Goal: Contribute content

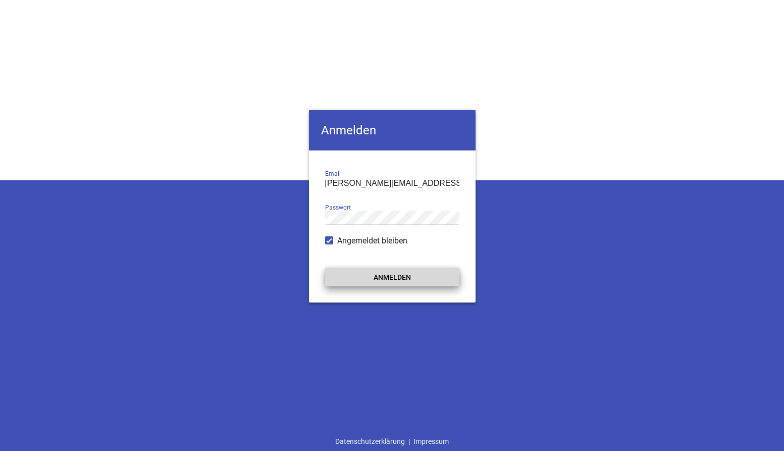
click at [378, 278] on button "Anmelden" at bounding box center [392, 277] width 134 height 18
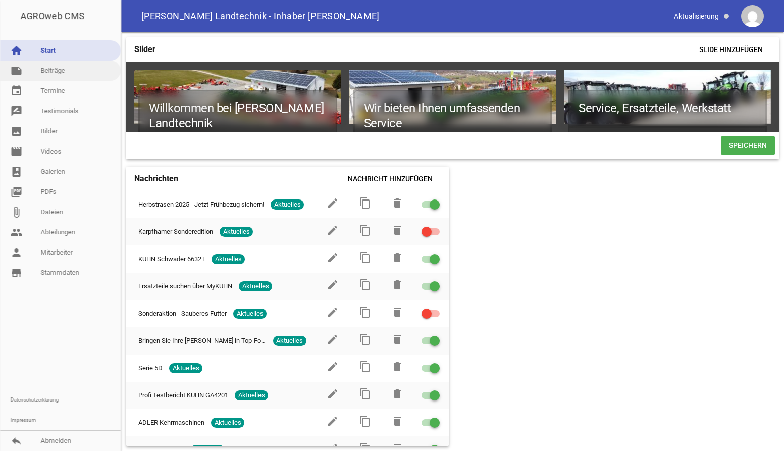
click at [51, 73] on link "note Beiträge" at bounding box center [60, 71] width 121 height 20
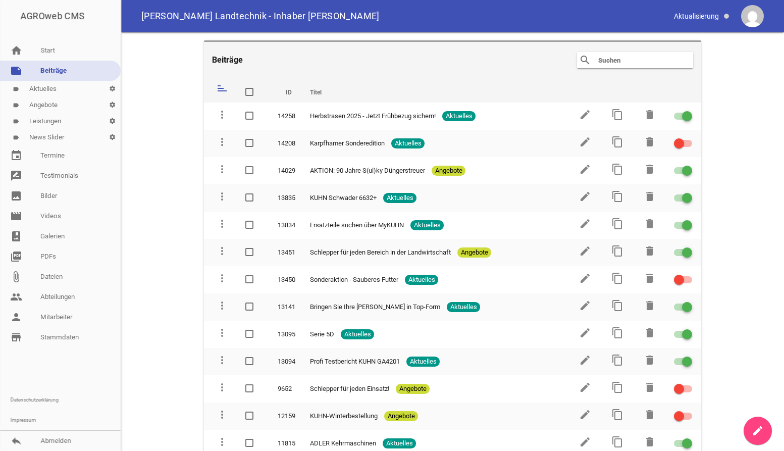
click at [759, 431] on icon "create" at bounding box center [757, 430] width 12 height 12
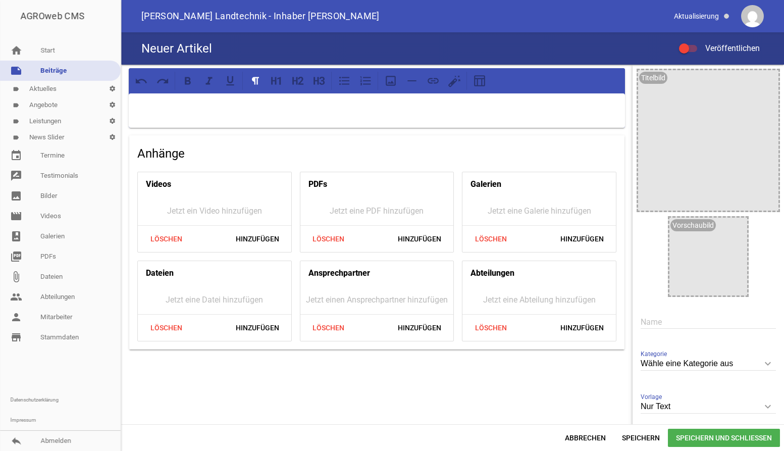
click at [175, 115] on div at bounding box center [377, 110] width 496 height 34
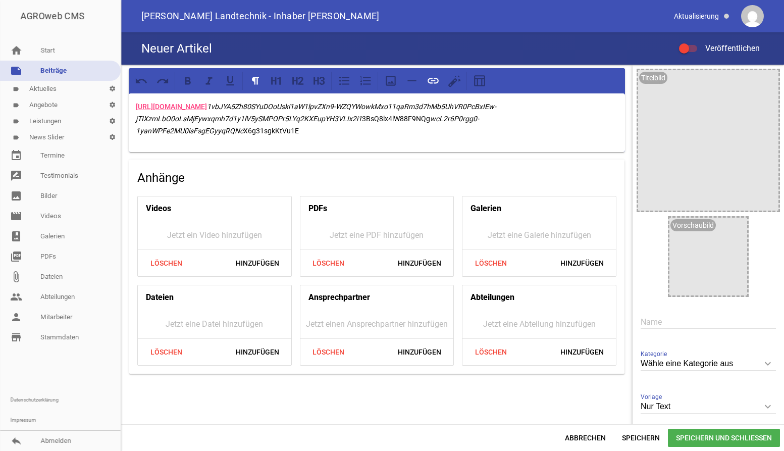
click at [207, 110] on link "[URL][DOMAIN_NAME]" at bounding box center [171, 106] width 71 height 8
click at [183, 109] on link "[URL][DOMAIN_NAME]" at bounding box center [171, 106] width 71 height 8
click at [183, 108] on link "[URL][DOMAIN_NAME]" at bounding box center [171, 106] width 71 height 8
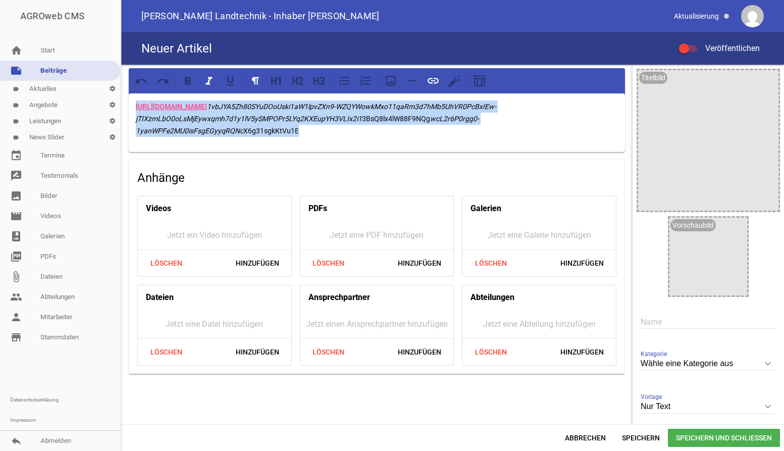
drag, startPoint x: 134, startPoint y: 106, endPoint x: 728, endPoint y: 154, distance: 595.3
click at [632, 154] on div "[URL][DOMAIN_NAME] 1vbJYA5Zh80SYuDOoUski1aW1lpvZXn9-WZQYWowkMxo11qaRm3d7hMb5UhV…" at bounding box center [376, 221] width 511 height 313
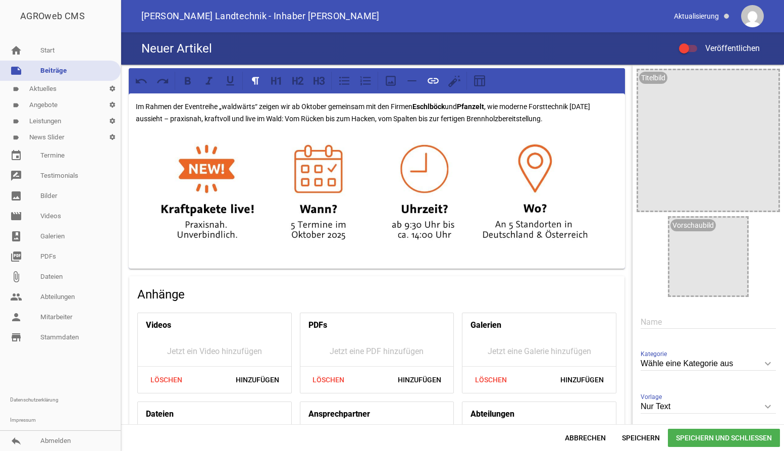
click at [281, 105] on p "Im Rahmen der Eventreihe „waldwärts“ zeigen wir ab Oktober gemeinsam mit den Fi…" at bounding box center [377, 112] width 482 height 24
click at [138, 96] on div "Im Rahmen der Eventreihe „waldwärts“ zeigt die Firma Posch ab Oktober gemeinsam…" at bounding box center [377, 180] width 496 height 175
click at [134, 103] on div "Im Rahmen der Eventreihe „waldwärts“ zeigt die Firma Posch ab Oktober gemeinsam…" at bounding box center [377, 180] width 496 height 175
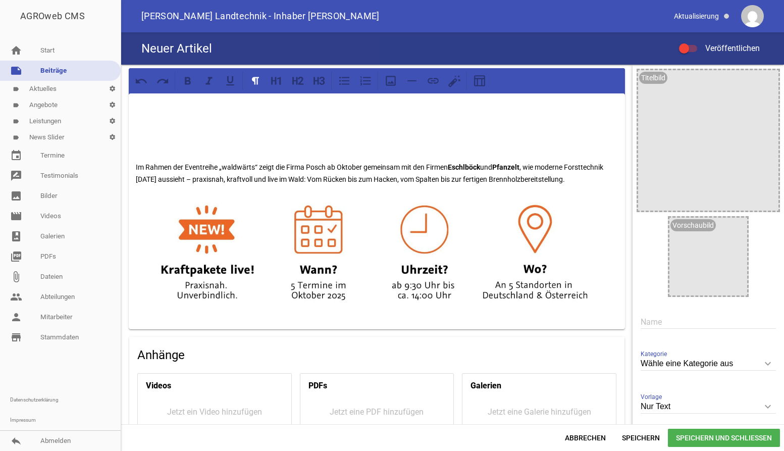
click at [149, 120] on div "Im Rahmen der Eventreihe „waldwärts“ zeigt die Firma Posch ab Oktober gemeinsam…" at bounding box center [377, 211] width 496 height 236
click at [316, 81] on icon at bounding box center [315, 81] width 5 height 8
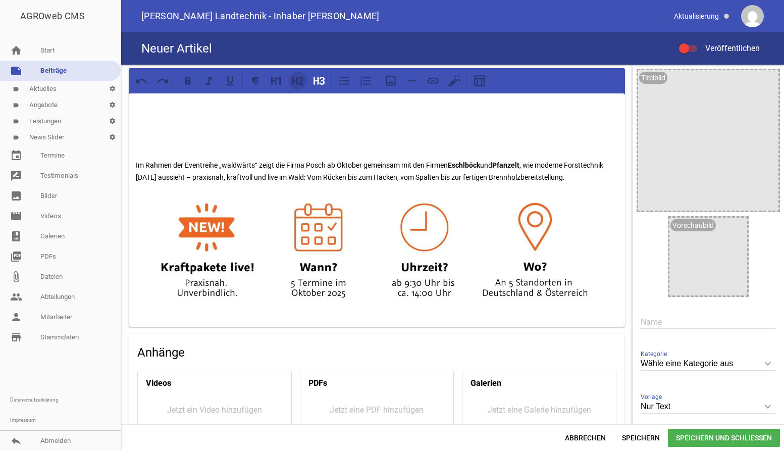
click at [302, 84] on icon at bounding box center [301, 81] width 6 height 8
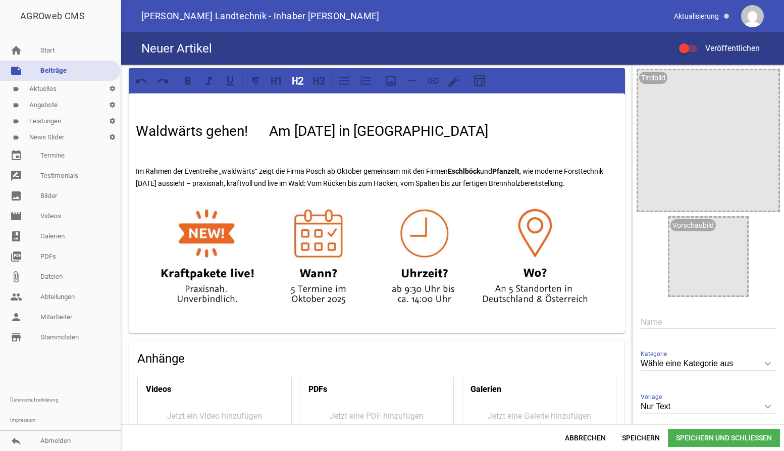
click at [192, 307] on img at bounding box center [377, 257] width 482 height 121
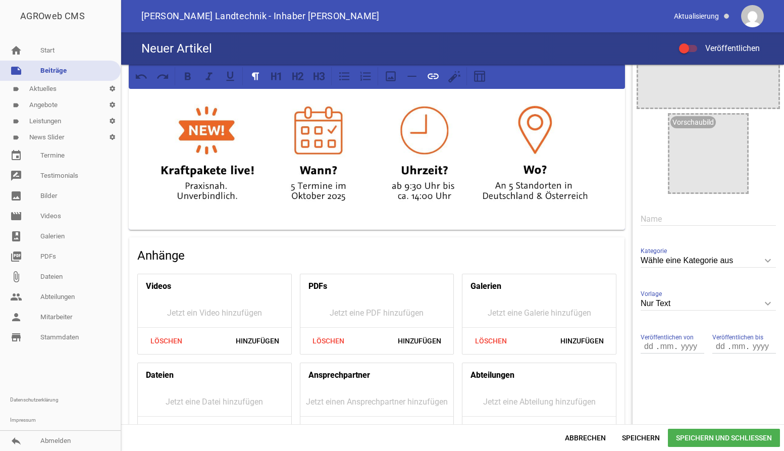
click at [164, 221] on div "Waldwärts gehen! Am [DATE] in [GEOGRAPHIC_DATA] Im Rahmen der Eventreihe „waldw…" at bounding box center [377, 109] width 496 height 239
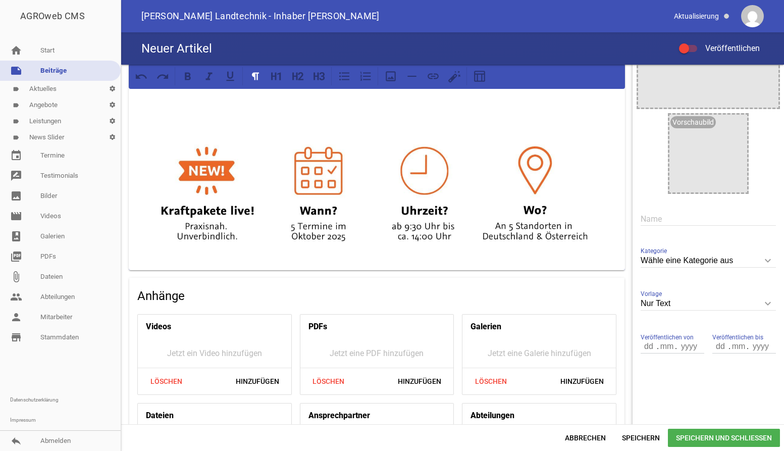
scroll to position [0, 0]
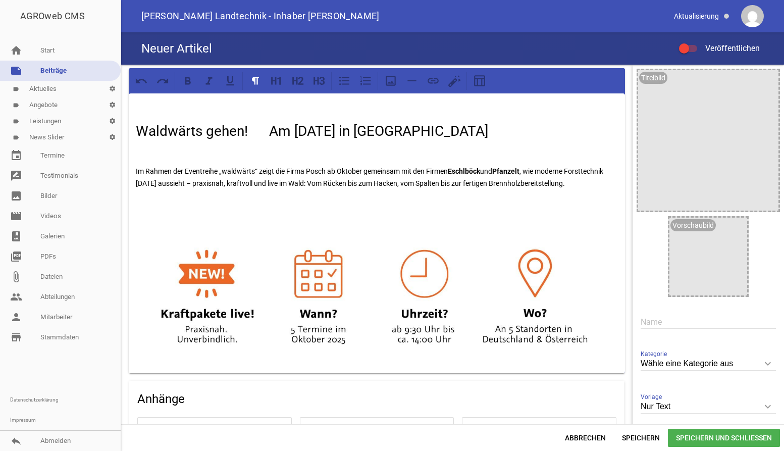
click at [510, 139] on h2 "Waldwärts gehen! Am [DATE] in [GEOGRAPHIC_DATA]" at bounding box center [377, 131] width 482 height 21
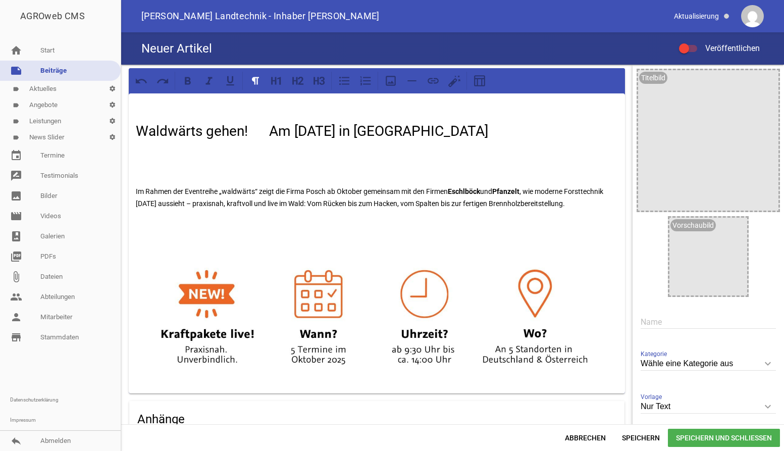
click at [146, 226] on p at bounding box center [377, 223] width 482 height 12
click at [304, 225] on link "Gemeinsam WALDWÄRTS gehen - Forsttechnik live erleben!" at bounding box center [330, 223] width 192 height 8
click at [304, 224] on link "Gemeinsam WALDWÄRTS gehen - Forsttechnik live erleben!" at bounding box center [330, 223] width 192 height 8
drag, startPoint x: 441, startPoint y: 228, endPoint x: 237, endPoint y: 225, distance: 204.9
click at [237, 225] on p "Genauere Infos erhaltet ihr auf : Gemeinsam WALDWÄRTS gehen - Forsttechnik live…" at bounding box center [377, 223] width 482 height 12
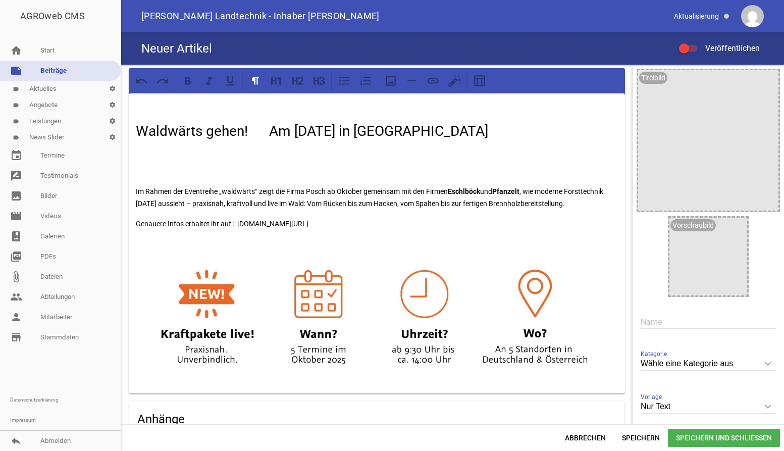
click at [268, 219] on p "Genauere Infos erhaltet ihr auf : [DOMAIN_NAME][URL]" at bounding box center [377, 223] width 482 height 12
click at [351, 218] on p "Genauere Infos erhaltet ihr auf : [DOMAIN_NAME][URL]" at bounding box center [377, 223] width 482 height 12
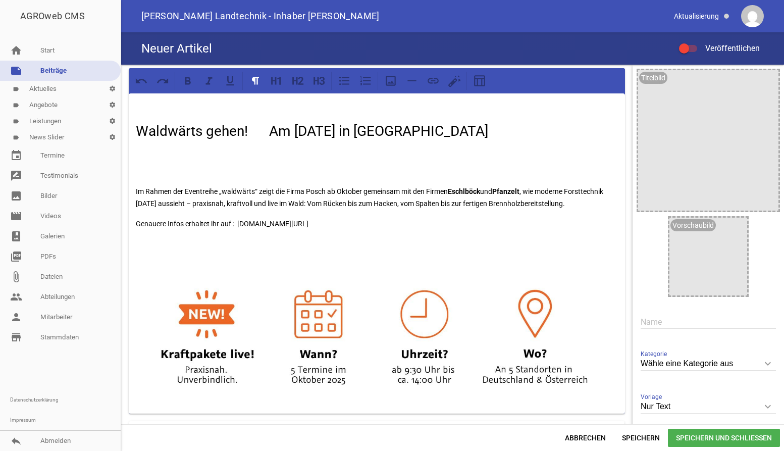
click at [290, 223] on p "Genauere Infos erhaltet ihr auf : [DOMAIN_NAME][URL]" at bounding box center [377, 223] width 482 height 12
click at [261, 224] on p "Genauere Infos erhaltet ihr auf : [DOMAIN_NAME][URL]" at bounding box center [377, 223] width 482 height 12
click at [238, 220] on p "Genauere Infos erhaltet ihr auf : [DOMAIN_NAME][URL]" at bounding box center [377, 223] width 482 height 12
click at [306, 229] on p "Genauere Infos erhaltet ihr auf : [URL][DOMAIN_NAME]" at bounding box center [377, 223] width 482 height 12
click at [293, 253] on div "Waldwärts gehen! Am [DATE] in [GEOGRAPHIC_DATA] Im Rahmen der Eventreihe „waldw…" at bounding box center [377, 253] width 496 height 320
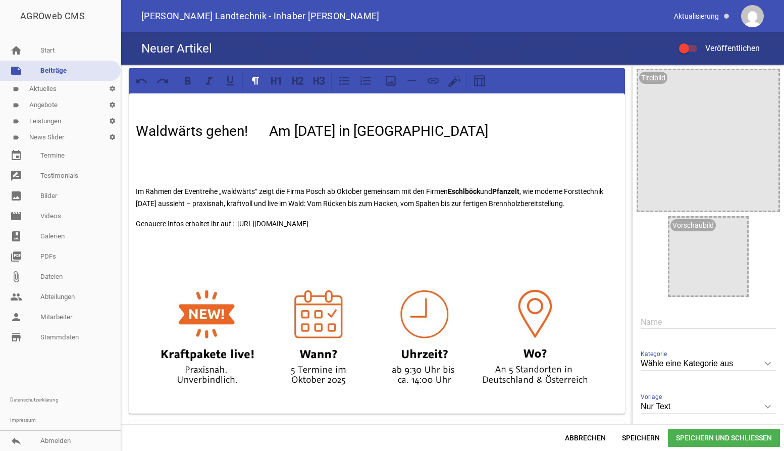
drag, startPoint x: 358, startPoint y: 222, endPoint x: 237, endPoint y: 227, distance: 121.2
click at [237, 227] on p "Genauere Infos erhaltet ihr auf : [URL][DOMAIN_NAME]" at bounding box center [377, 223] width 482 height 12
copy p "[URL][DOMAIN_NAME]"
click at [160, 158] on div "Waldwärts gehen! Am [DATE] in [GEOGRAPHIC_DATA] Im Rahmen der Eventreihe „waldw…" at bounding box center [377, 253] width 496 height 320
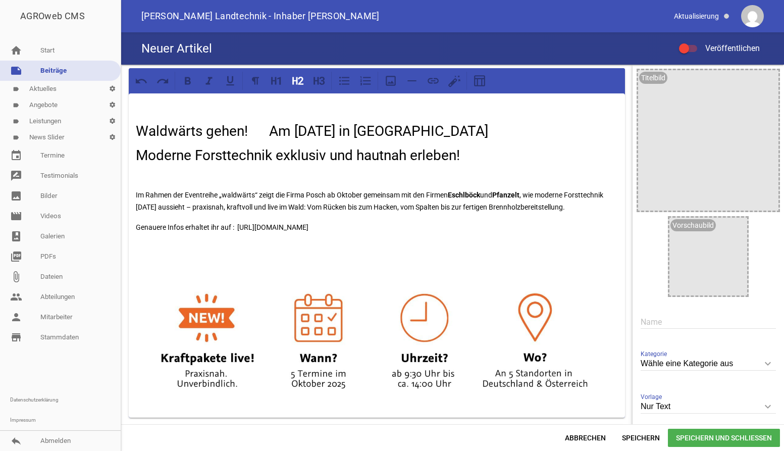
click at [684, 46] on span at bounding box center [684, 48] width 4 height 4
click at [693, 42] on input "Veröffentlichen" at bounding box center [693, 42] width 0 height 0
click at [702, 436] on span "Speichern und Schließen" at bounding box center [723, 437] width 112 height 18
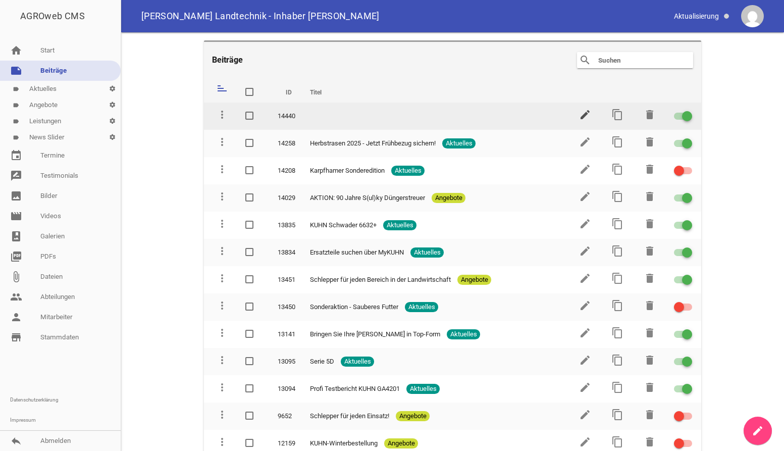
click at [587, 110] on icon "edit" at bounding box center [585, 114] width 12 height 12
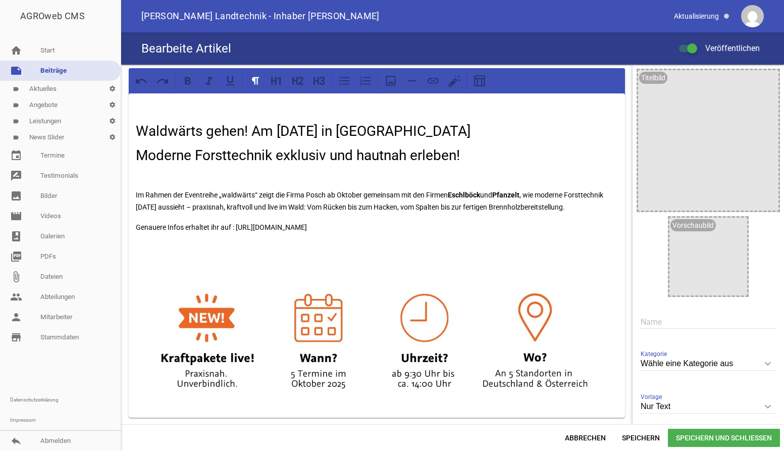
click at [766, 364] on icon "keyboard_arrow_down" at bounding box center [767, 363] width 16 height 16
click at [766, 364] on input "Wähle eine Kategorie aus" at bounding box center [707, 364] width 135 height 14
click at [718, 407] on li "Aktuelles" at bounding box center [707, 411] width 135 height 24
type input "Aktuelles"
click at [695, 327] on input "text" at bounding box center [707, 322] width 135 height 14
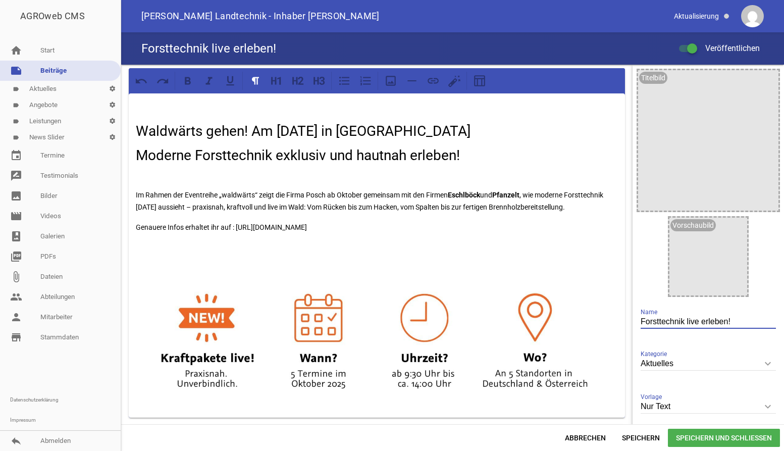
type input "Forsttechnik live erleben!"
click at [705, 436] on span "Speichern und Schließen" at bounding box center [723, 437] width 112 height 18
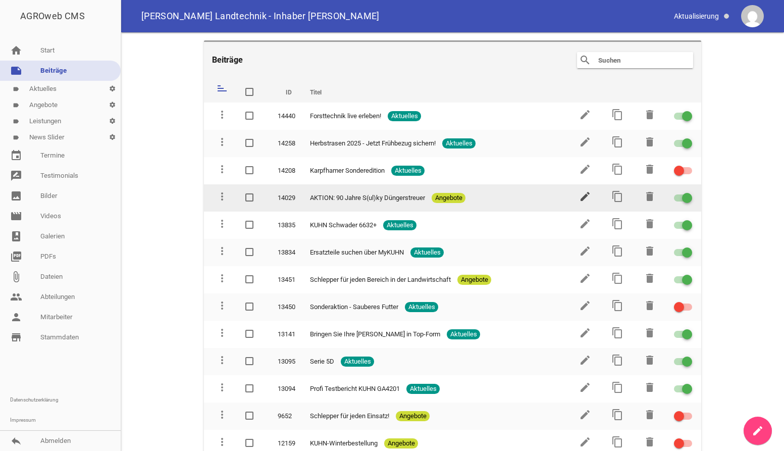
click at [584, 196] on icon "edit" at bounding box center [585, 196] width 12 height 12
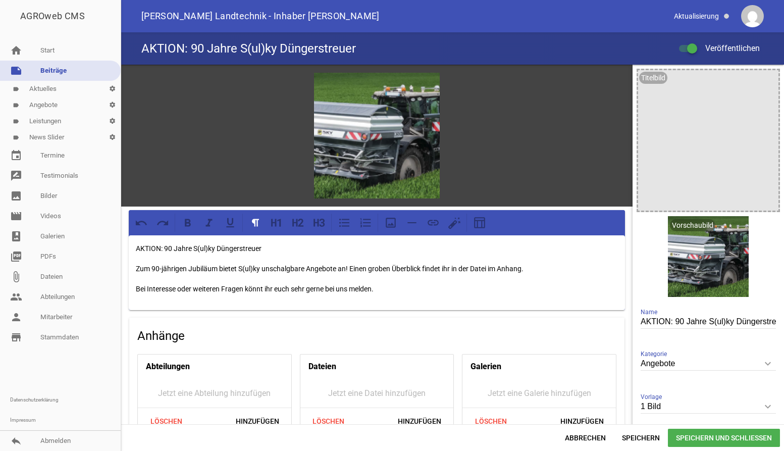
click at [687, 434] on span "Speichern und Schließen" at bounding box center [723, 437] width 112 height 18
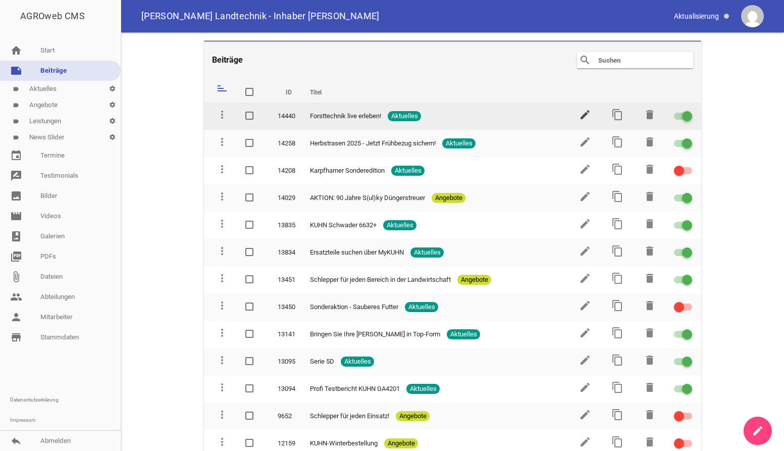
click at [585, 116] on icon "edit" at bounding box center [585, 114] width 12 height 12
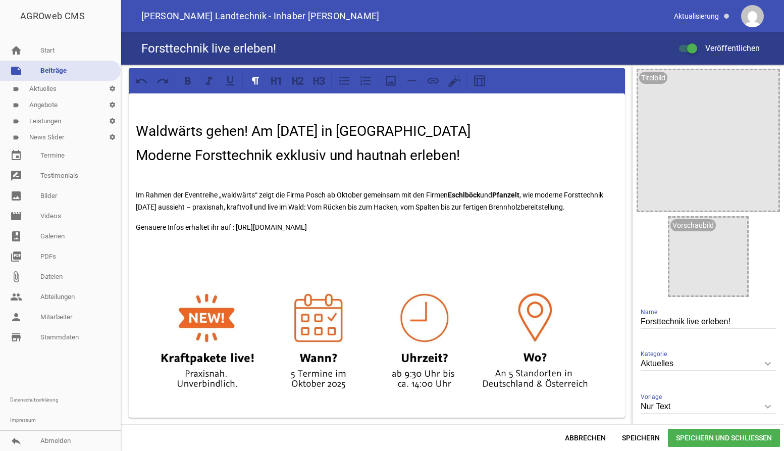
click at [134, 225] on div "Waldwärts gehen! Am [DATE] in [GEOGRAPHIC_DATA] exklusiv und hautnah erleben! I…" at bounding box center [377, 255] width 496 height 324
click at [235, 226] on p "Anmeldung und genauere Infos erhaltet ihr auf : [URL][DOMAIN_NAME]" at bounding box center [377, 227] width 482 height 12
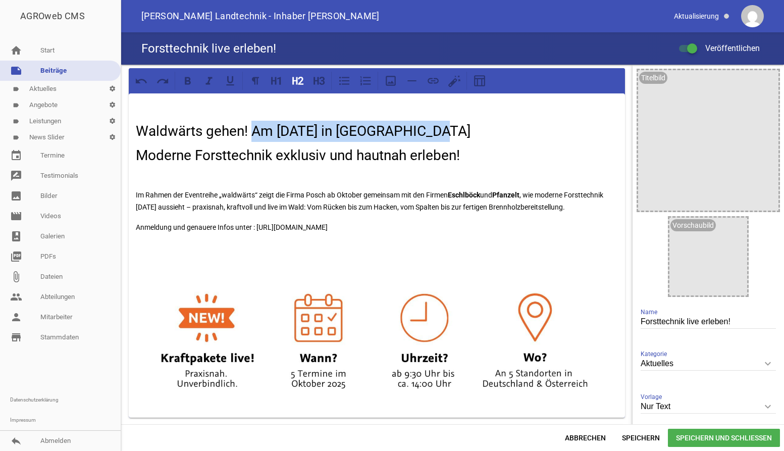
drag, startPoint x: 254, startPoint y: 130, endPoint x: 462, endPoint y: 139, distance: 208.1
click at [462, 139] on h2 "Waldwärts gehen! Am [DATE] in [GEOGRAPHIC_DATA]" at bounding box center [377, 131] width 482 height 21
click at [191, 80] on icon at bounding box center [187, 80] width 13 height 13
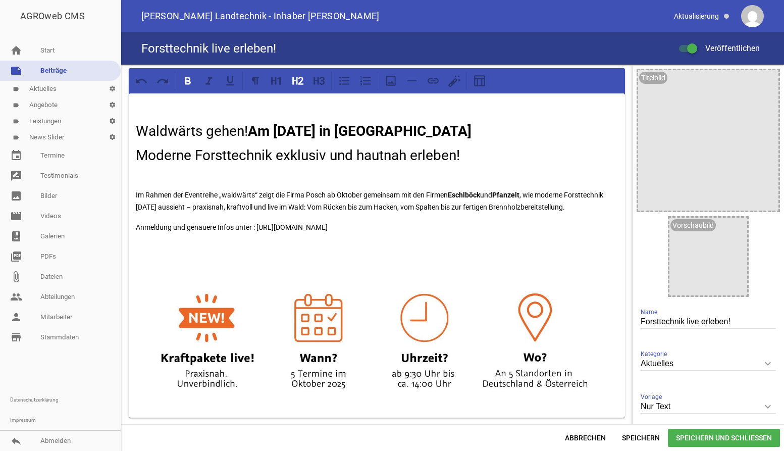
click at [387, 262] on p at bounding box center [377, 267] width 482 height 12
click at [768, 82] on icon "image" at bounding box center [767, 81] width 16 height 16
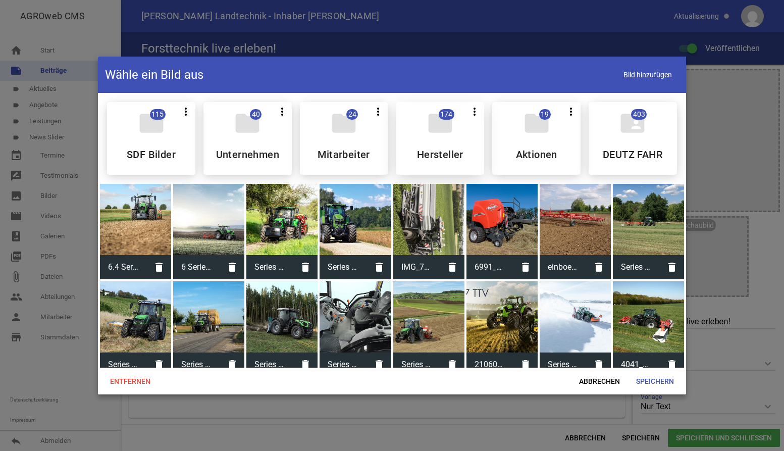
click at [436, 123] on icon "folder" at bounding box center [440, 123] width 28 height 28
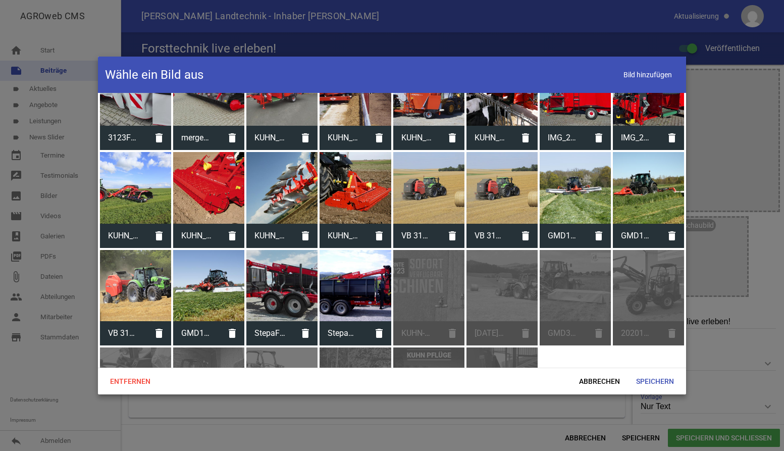
scroll to position [1959, 0]
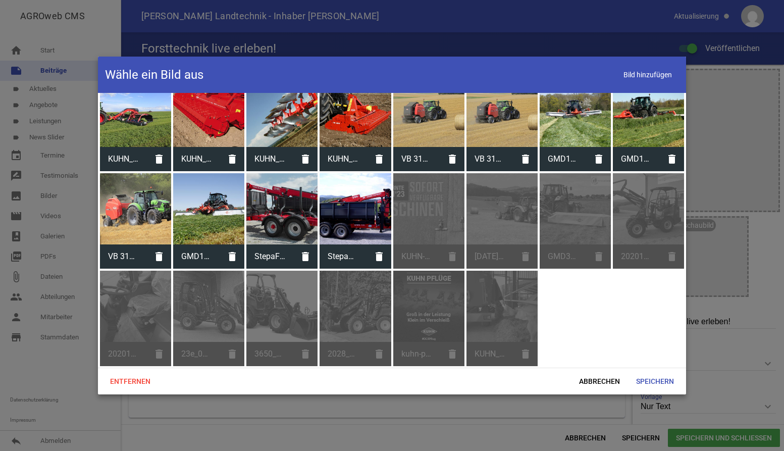
click at [568, 312] on div "subdirectory_arrow_left Zurück GA6632+_SILHOUETTE.png delete GA6632+_Action_03.…" at bounding box center [392, 230] width 588 height 275
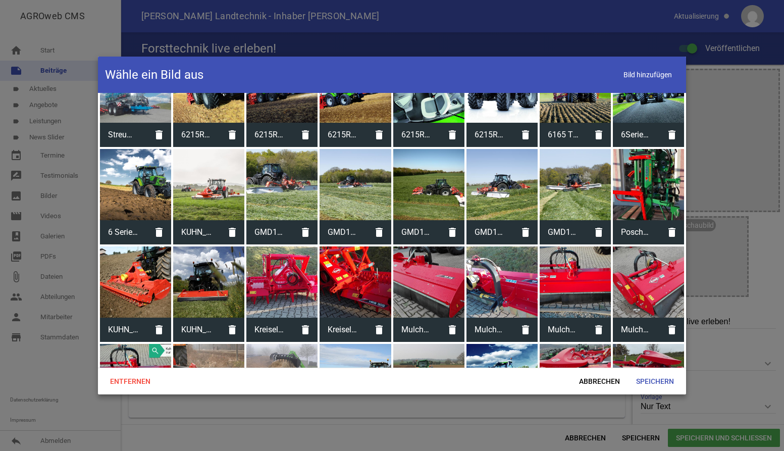
scroll to position [1444, 0]
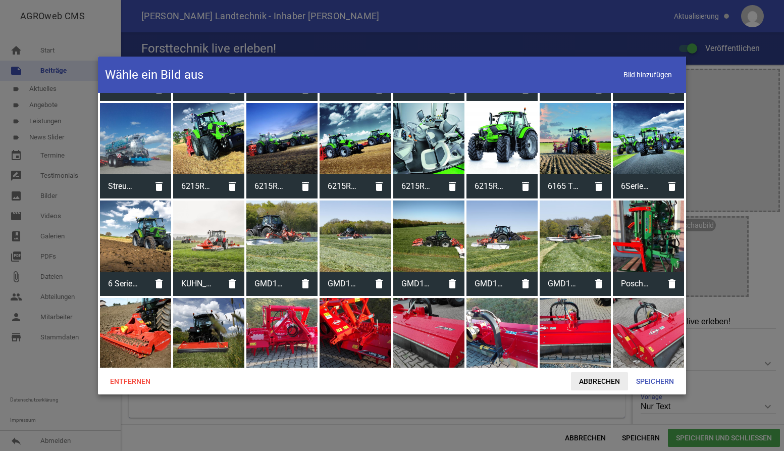
click at [598, 378] on span "Abbrechen" at bounding box center [599, 381] width 57 height 18
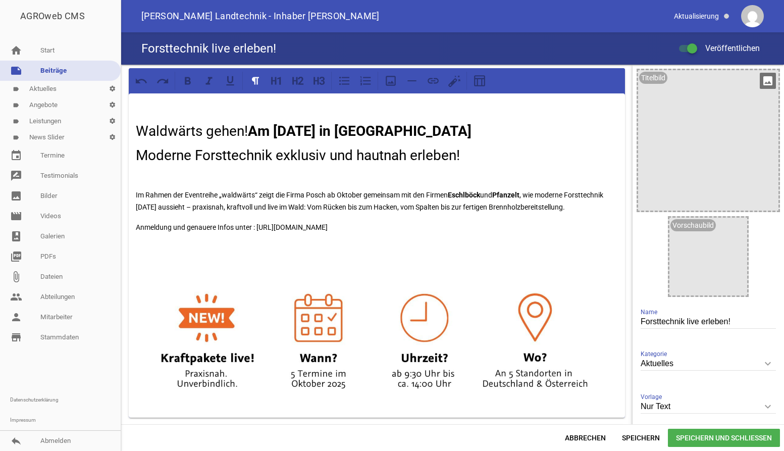
click at [772, 81] on icon "image" at bounding box center [767, 81] width 16 height 16
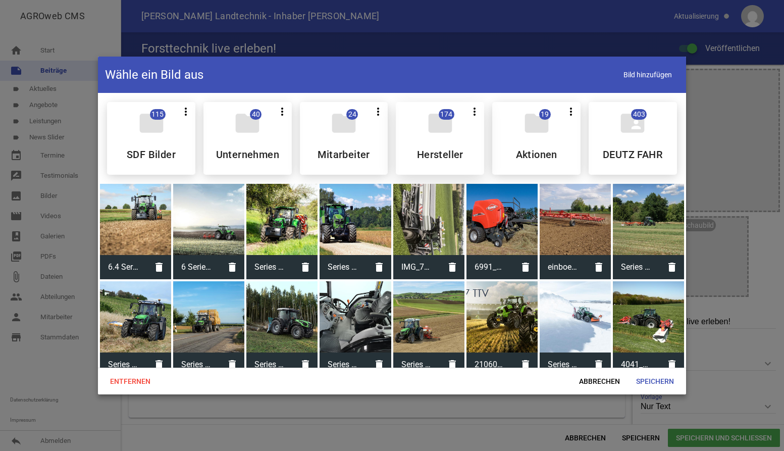
click at [438, 143] on div "folder 174 more_vert Teilen Bearbeiten Löschen Hersteller" at bounding box center [440, 138] width 88 height 73
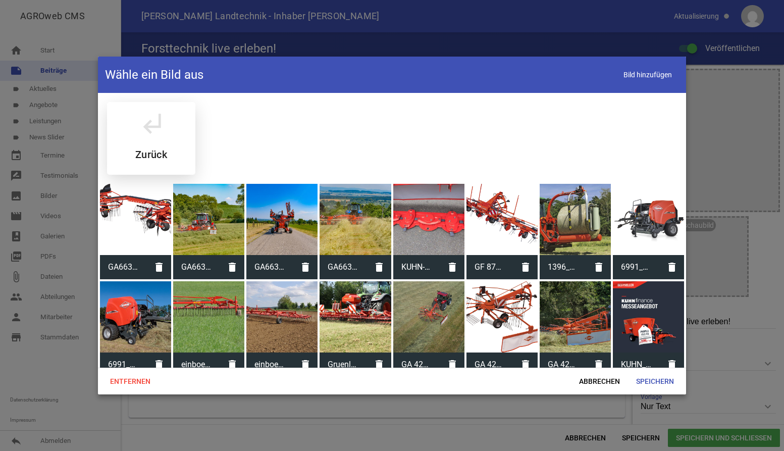
click at [171, 129] on div "subdirectory_arrow_left Zurück" at bounding box center [151, 138] width 88 height 73
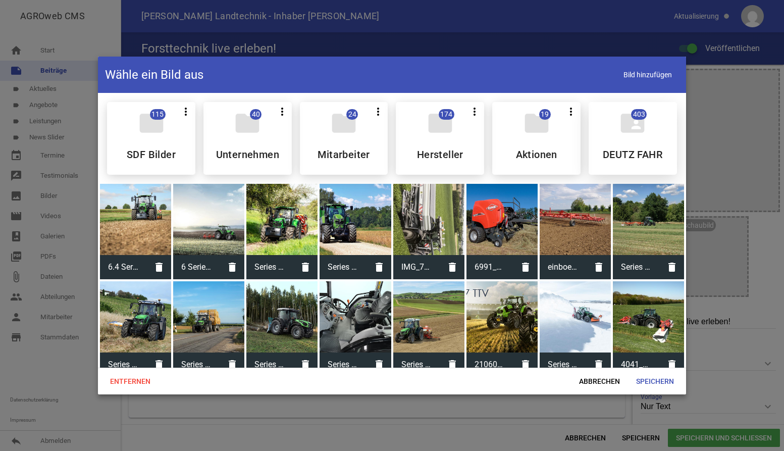
click at [627, 132] on icon "folder_shared" at bounding box center [632, 123] width 28 height 28
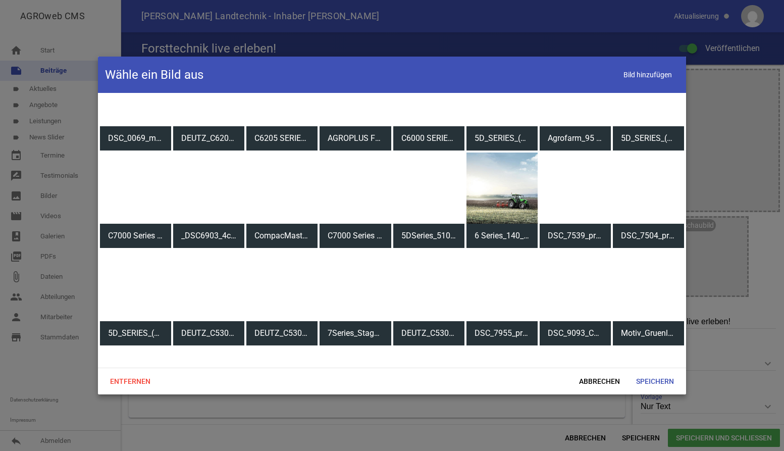
scroll to position [1544, 0]
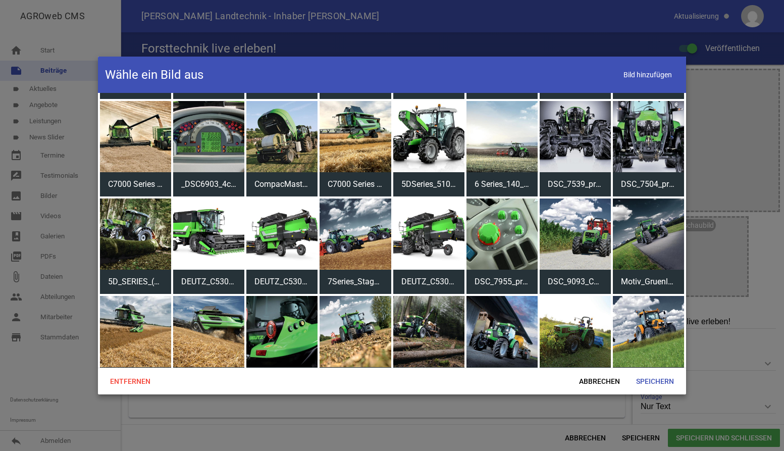
click at [118, 233] on div at bounding box center [135, 233] width 71 height 71
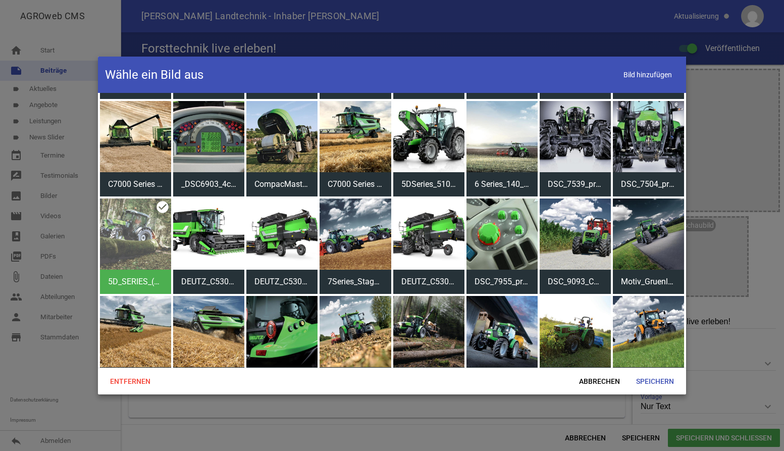
click at [421, 340] on div at bounding box center [428, 331] width 71 height 71
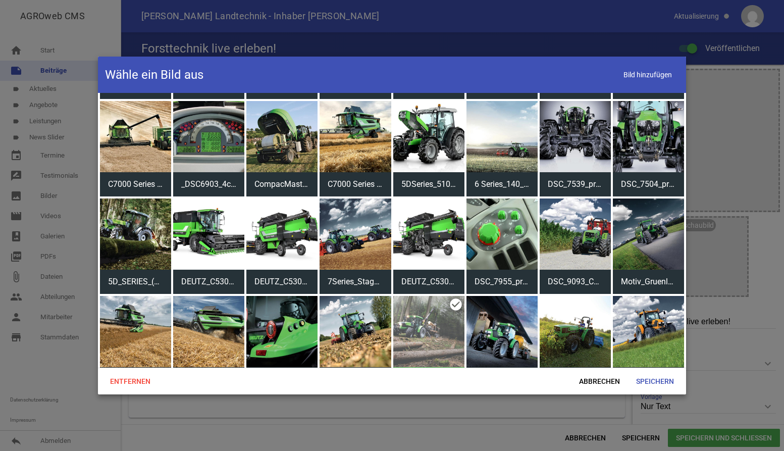
click at [421, 340] on div at bounding box center [428, 331] width 71 height 71
click at [644, 383] on span "Speichern" at bounding box center [655, 381] width 54 height 18
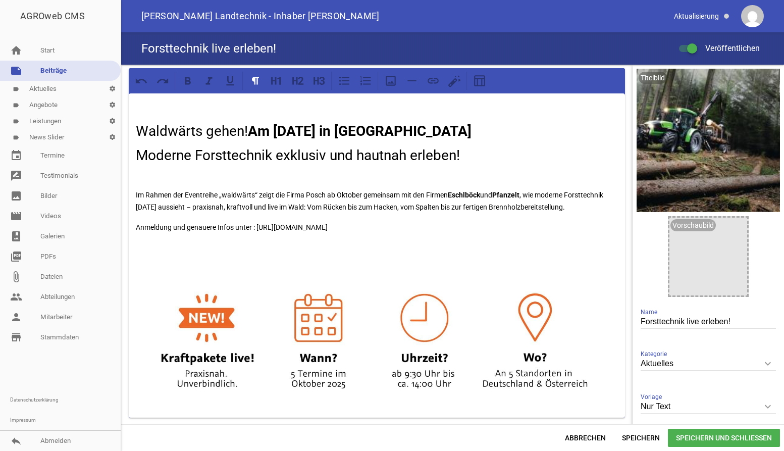
click at [712, 437] on span "Speichern und Schließen" at bounding box center [723, 437] width 112 height 18
